Goal: Check status: Check status

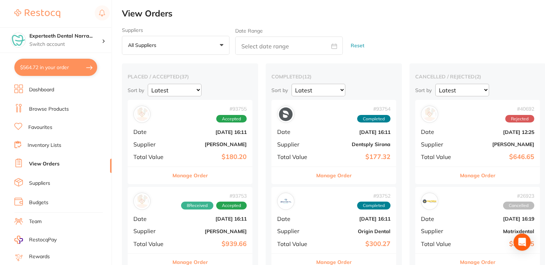
click at [218, 137] on div "# 93755 Accepted Date [DATE] 16:11 Supplier [PERSON_NAME] Total Value $180.20" at bounding box center [190, 133] width 125 height 66
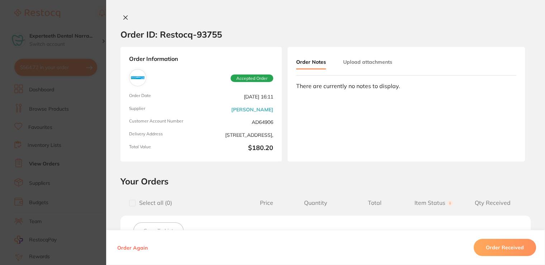
click at [124, 17] on icon at bounding box center [126, 18] width 4 height 4
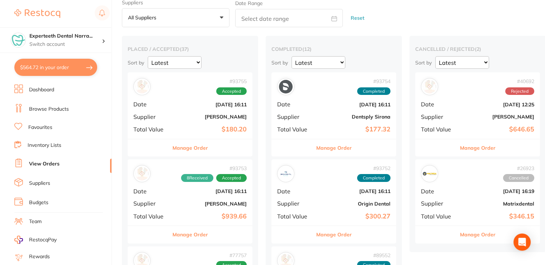
scroll to position [72, 0]
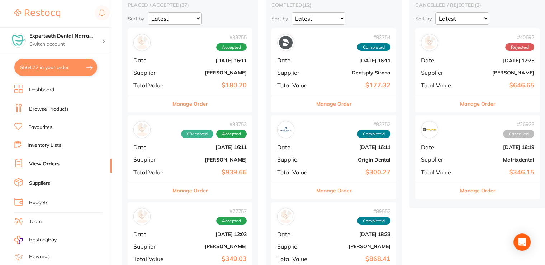
click at [187, 166] on div "# 93753 8 Received Accepted Date [DATE] 16:11 Supplier [PERSON_NAME] Total Valu…" at bounding box center [190, 148] width 125 height 66
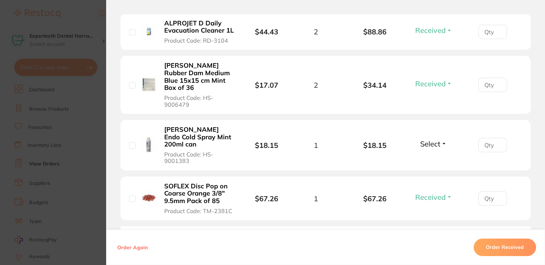
scroll to position [538, 0]
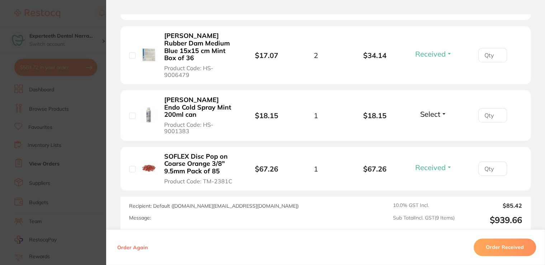
click at [428, 112] on span "Select" at bounding box center [430, 114] width 20 height 9
drag, startPoint x: 434, startPoint y: 127, endPoint x: 435, endPoint y: 139, distance: 11.5
click at [434, 108] on span "Received" at bounding box center [433, 108] width 18 height 0
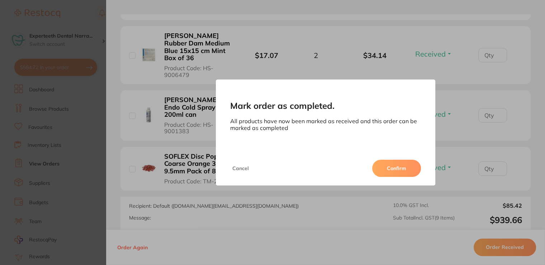
click at [387, 163] on button "Confirm" at bounding box center [396, 168] width 49 height 17
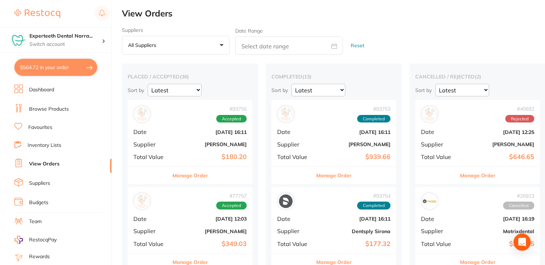
click at [331, 137] on div "# 93753 Completed Date [DATE] 16:11 Supplier [PERSON_NAME] Total Value $939.66" at bounding box center [333, 133] width 125 height 66
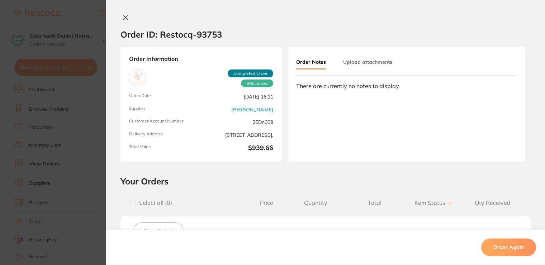
click at [124, 16] on icon at bounding box center [126, 18] width 6 height 6
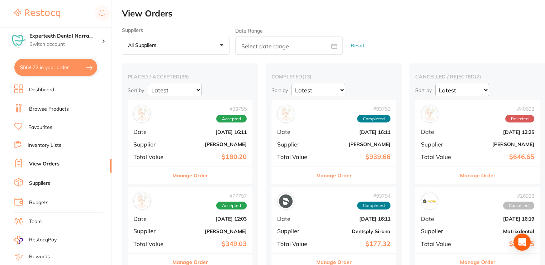
click at [214, 139] on div "# 93755 Accepted Date [DATE] 16:11 Supplier [PERSON_NAME] Total Value $180.20" at bounding box center [190, 133] width 125 height 66
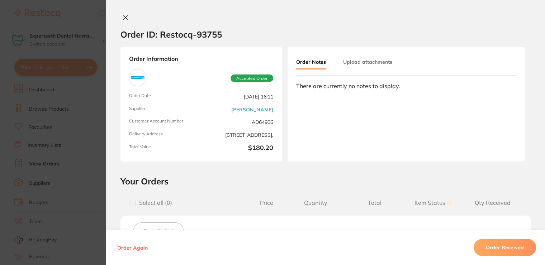
click at [124, 15] on icon at bounding box center [126, 18] width 6 height 6
